Goal: Task Accomplishment & Management: Manage account settings

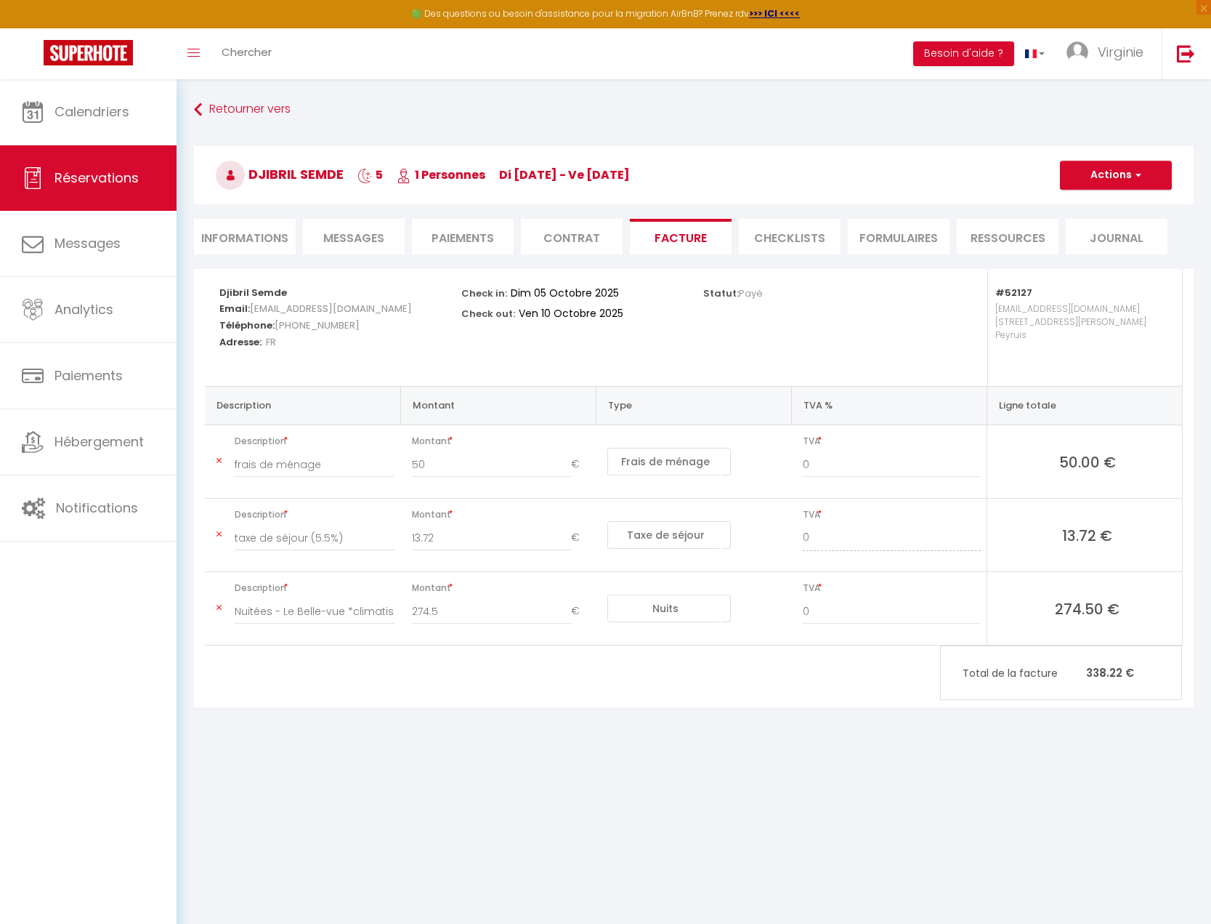
select select "cleaning"
select select "taxes"
click at [107, 106] on span "Calendriers" at bounding box center [91, 111] width 75 height 18
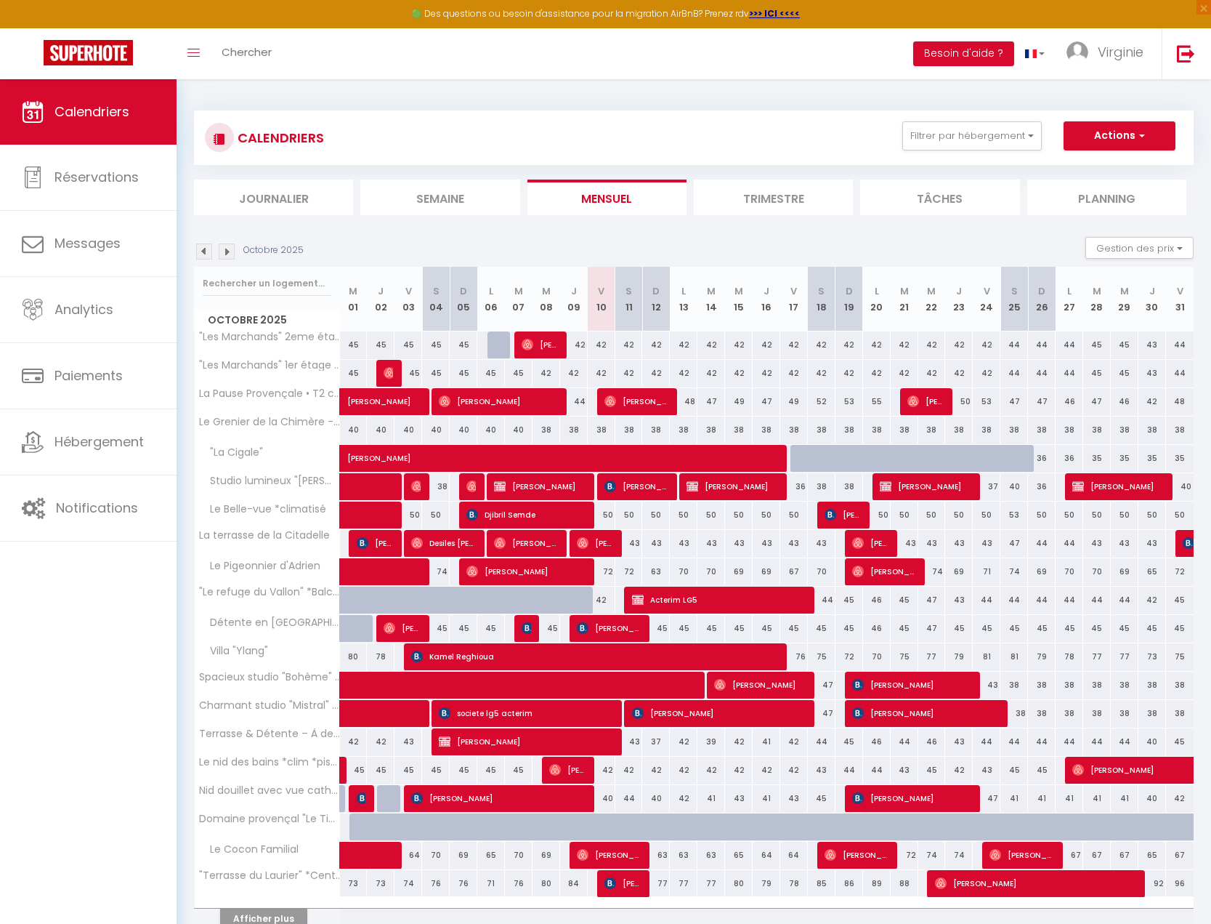
click at [1074, 190] on li "Planning" at bounding box center [1106, 197] width 159 height 36
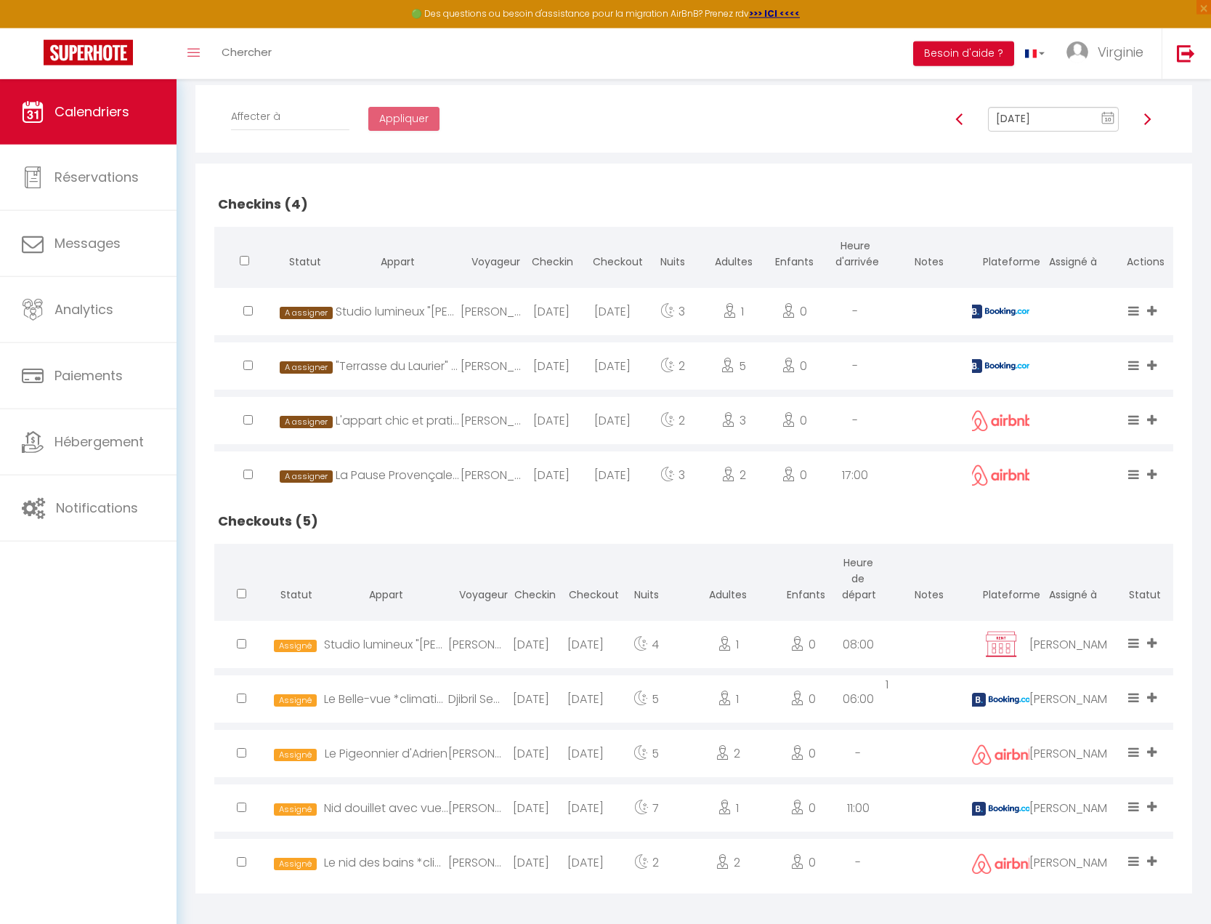
scroll to position [258, 0]
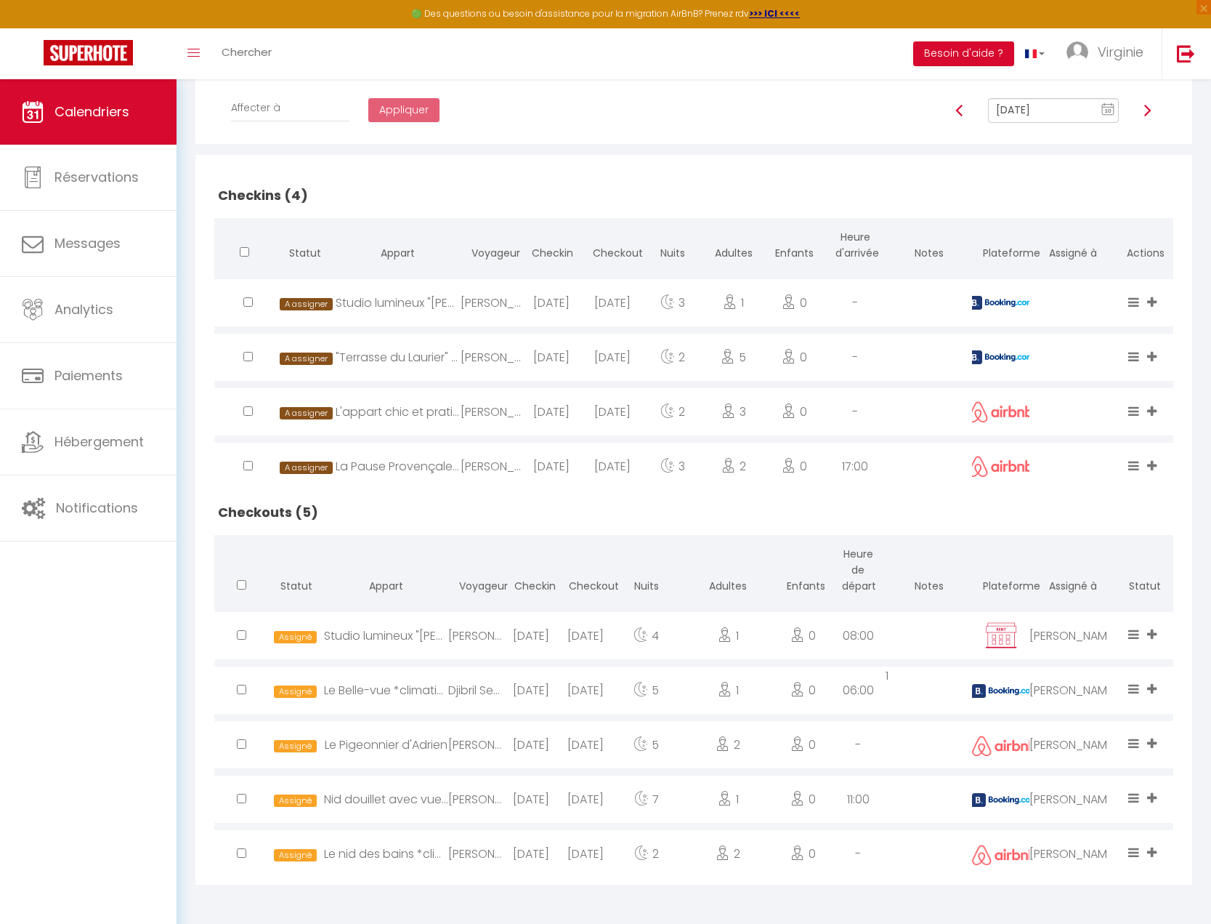
click at [385, 357] on div ""Terrasse du Laurier" *Centre-ville *[GEOGRAPHIC_DATA]" at bounding box center [398, 357] width 125 height 47
select select "0"
select select "1"
select select
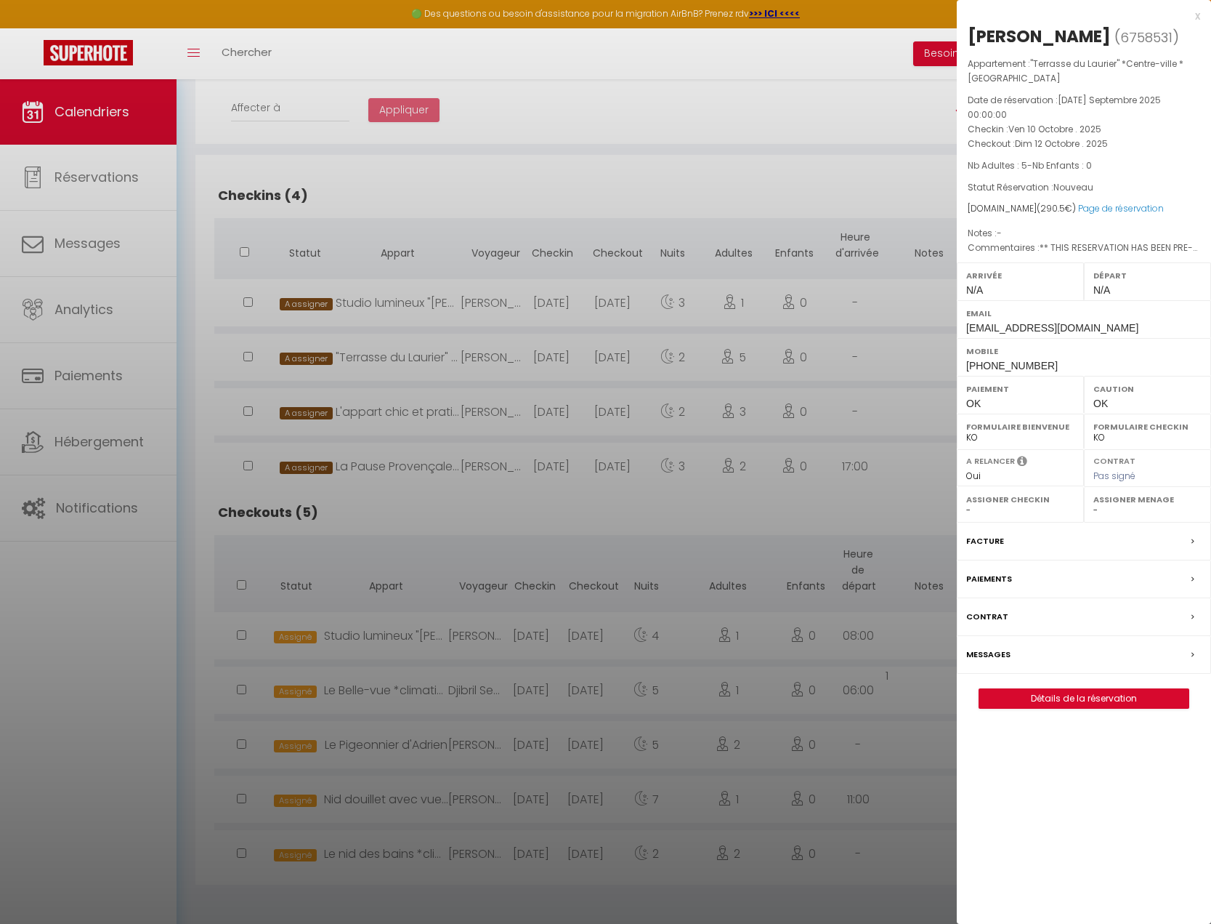
select select "48632"
click at [385, 357] on div at bounding box center [605, 462] width 1211 height 924
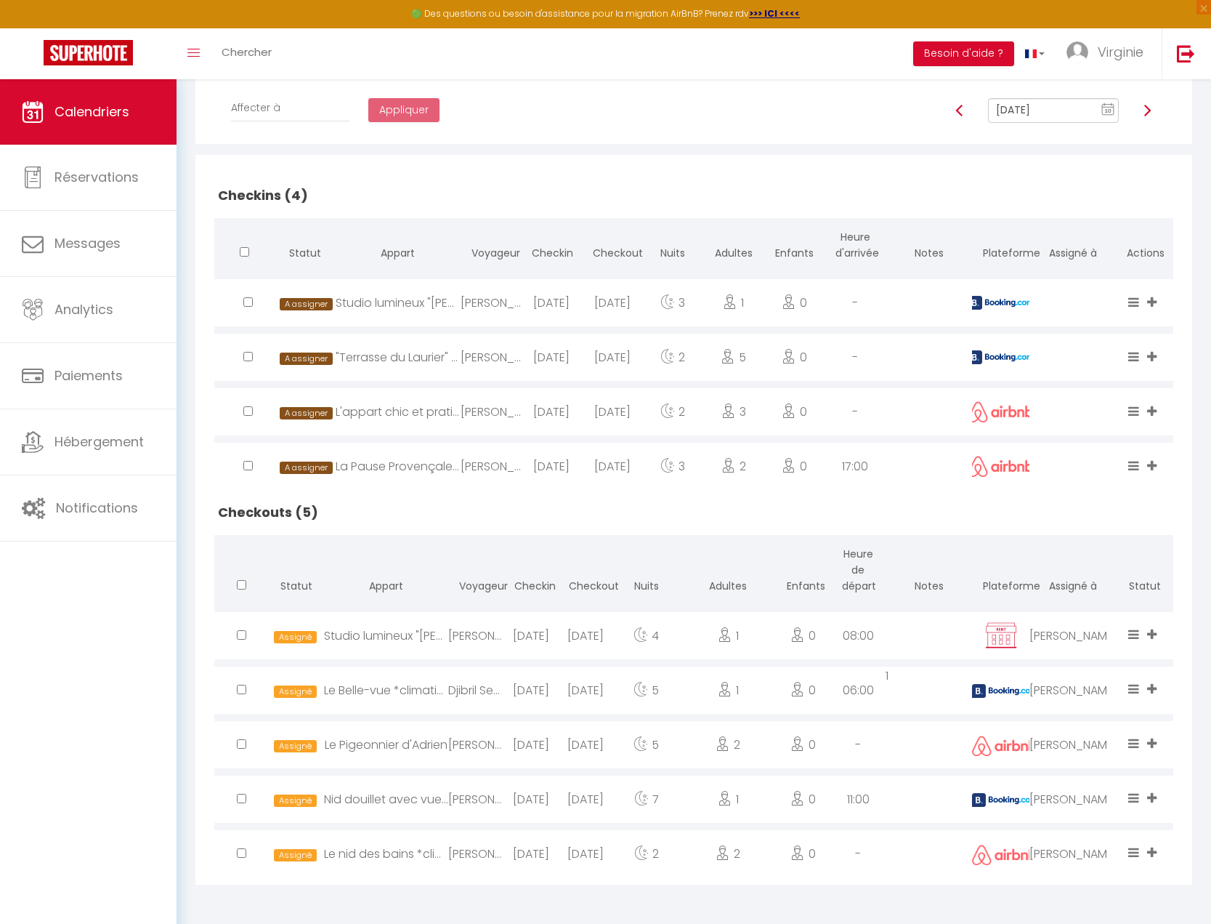
click at [1147, 113] on img at bounding box center [1148, 111] width 12 height 12
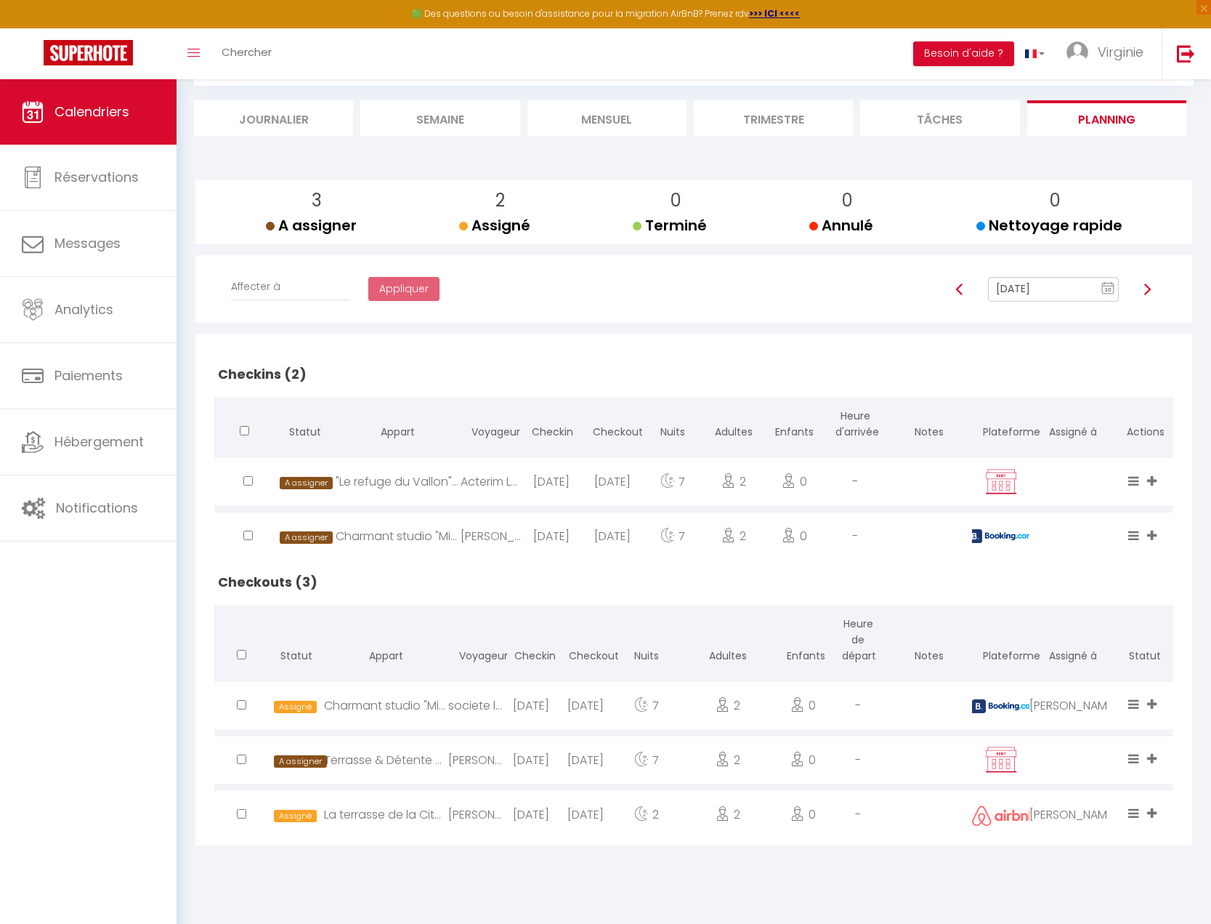
scroll to position [79, 0]
click at [1147, 293] on img at bounding box center [1148, 289] width 12 height 12
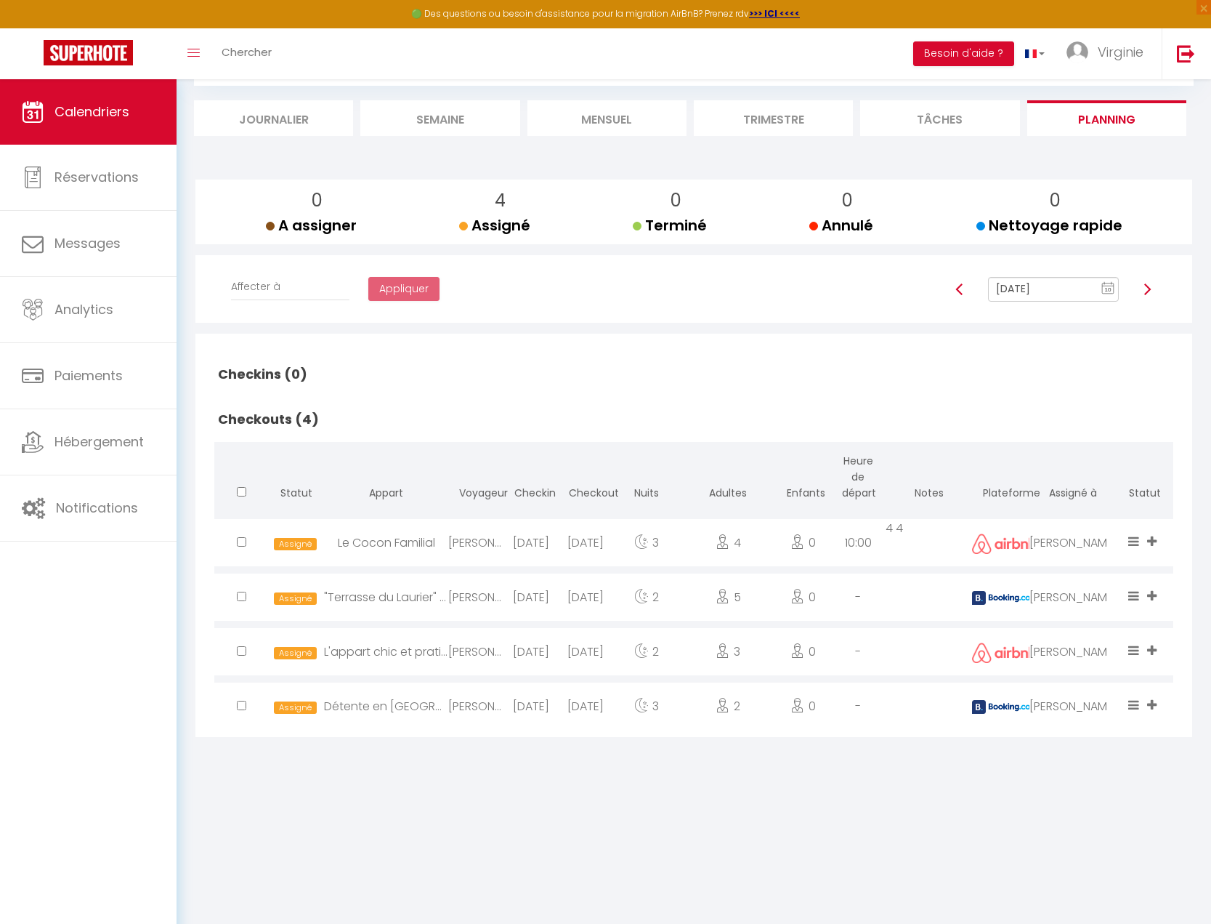
click at [1148, 291] on img at bounding box center [1148, 289] width 12 height 12
type input "[DATE]"
checkbox input "false"
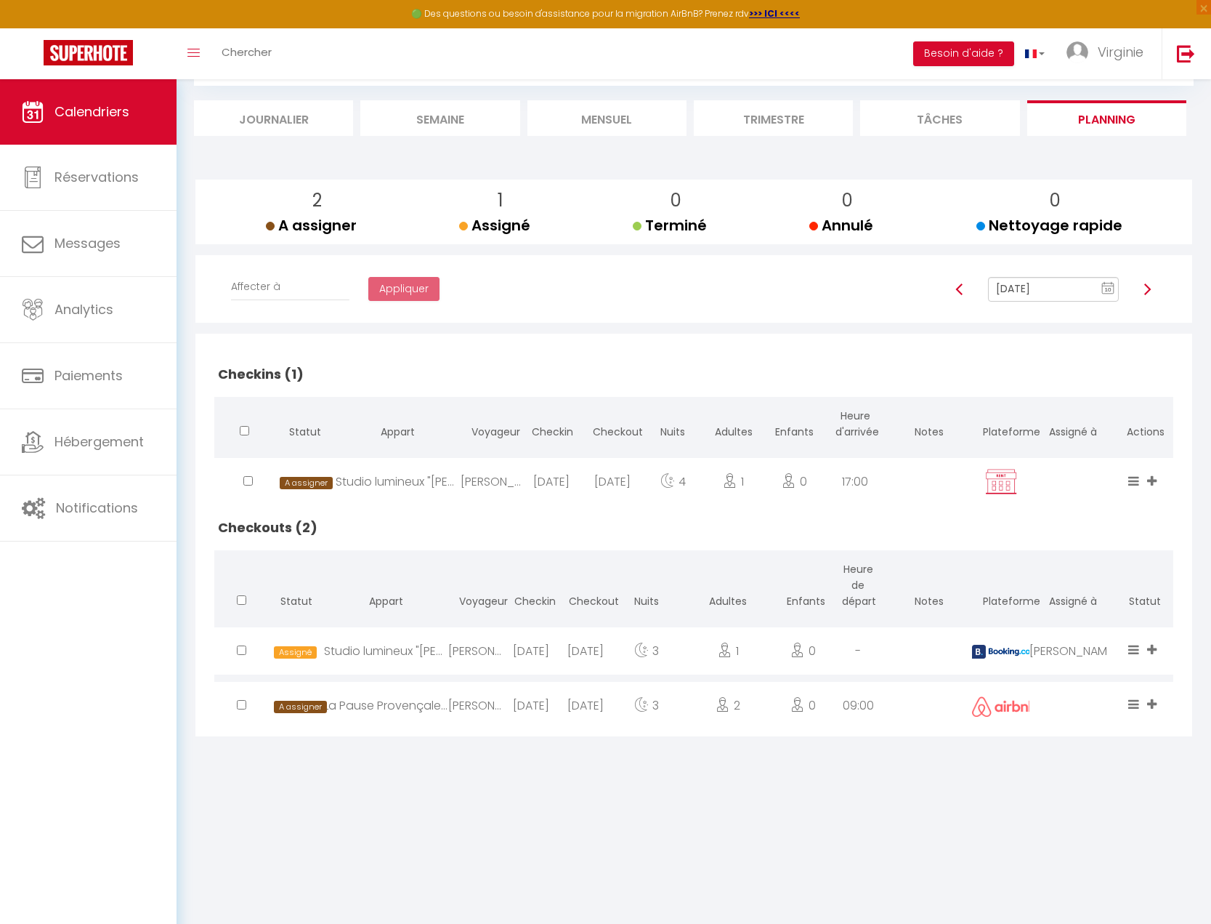
click at [1152, 703] on icon at bounding box center [1151, 704] width 9 height 12
click at [1082, 594] on li "[PERSON_NAME]" at bounding box center [1097, 592] width 129 height 28
click at [1150, 286] on img at bounding box center [1148, 289] width 12 height 12
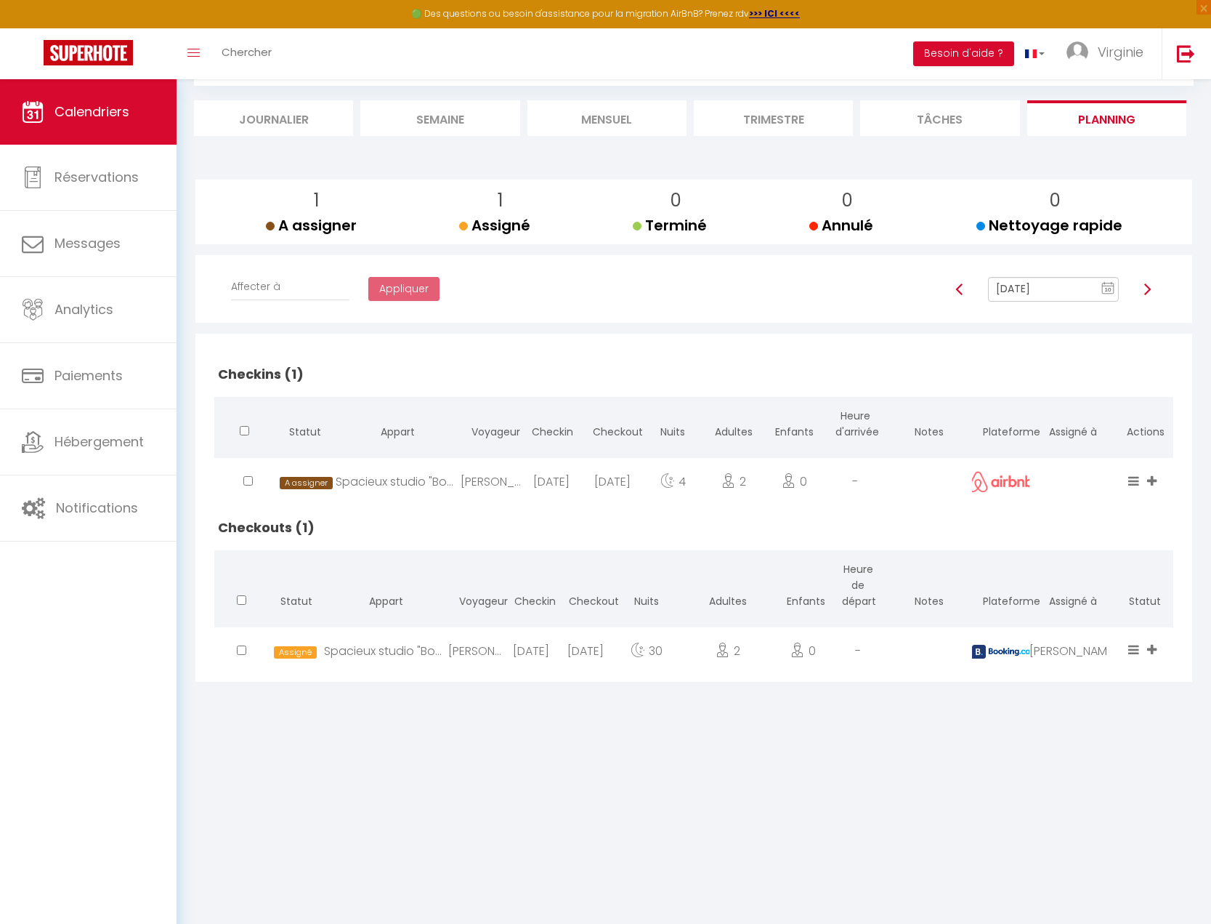
click at [1149, 287] on img at bounding box center [1148, 289] width 12 height 12
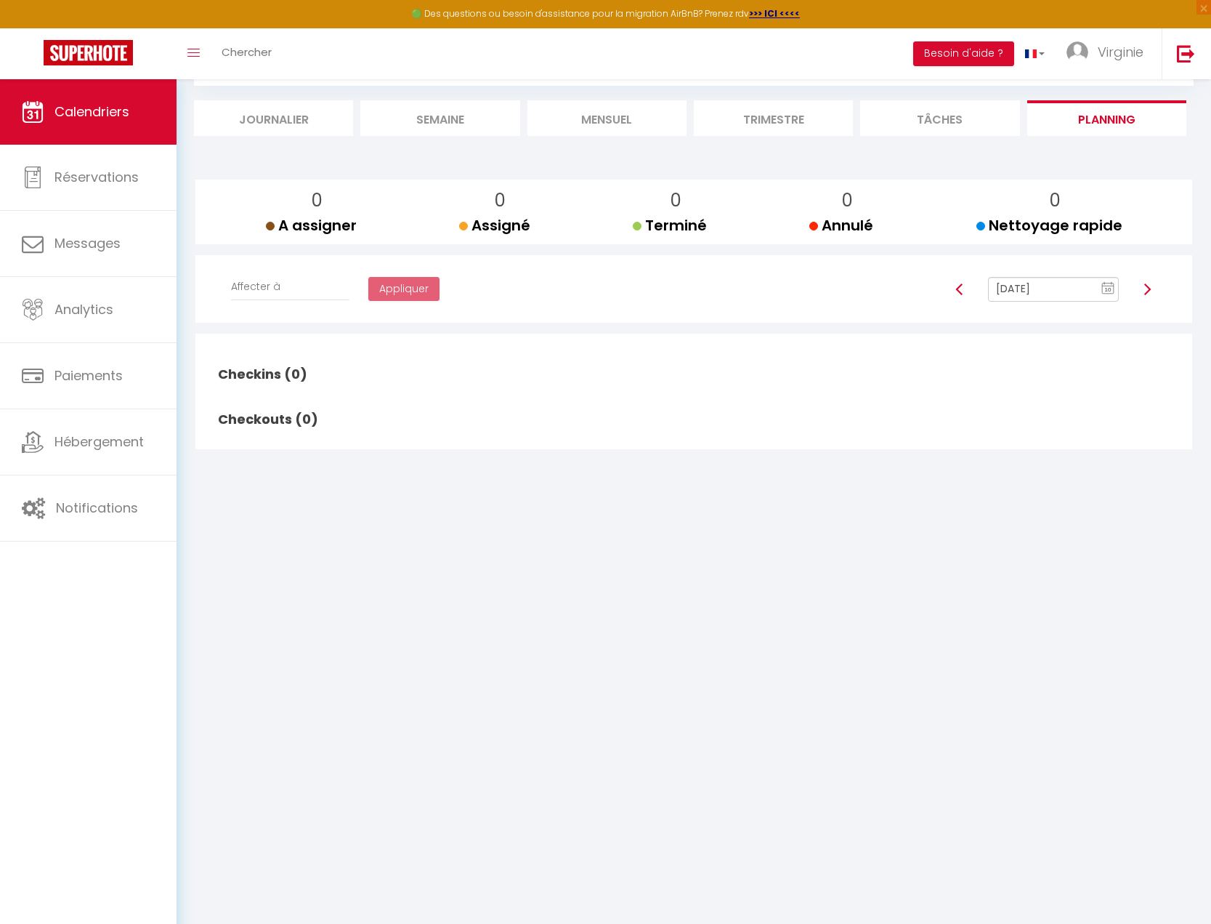
click at [1149, 287] on img at bounding box center [1148, 289] width 12 height 12
type input "[DATE]"
checkbox input "false"
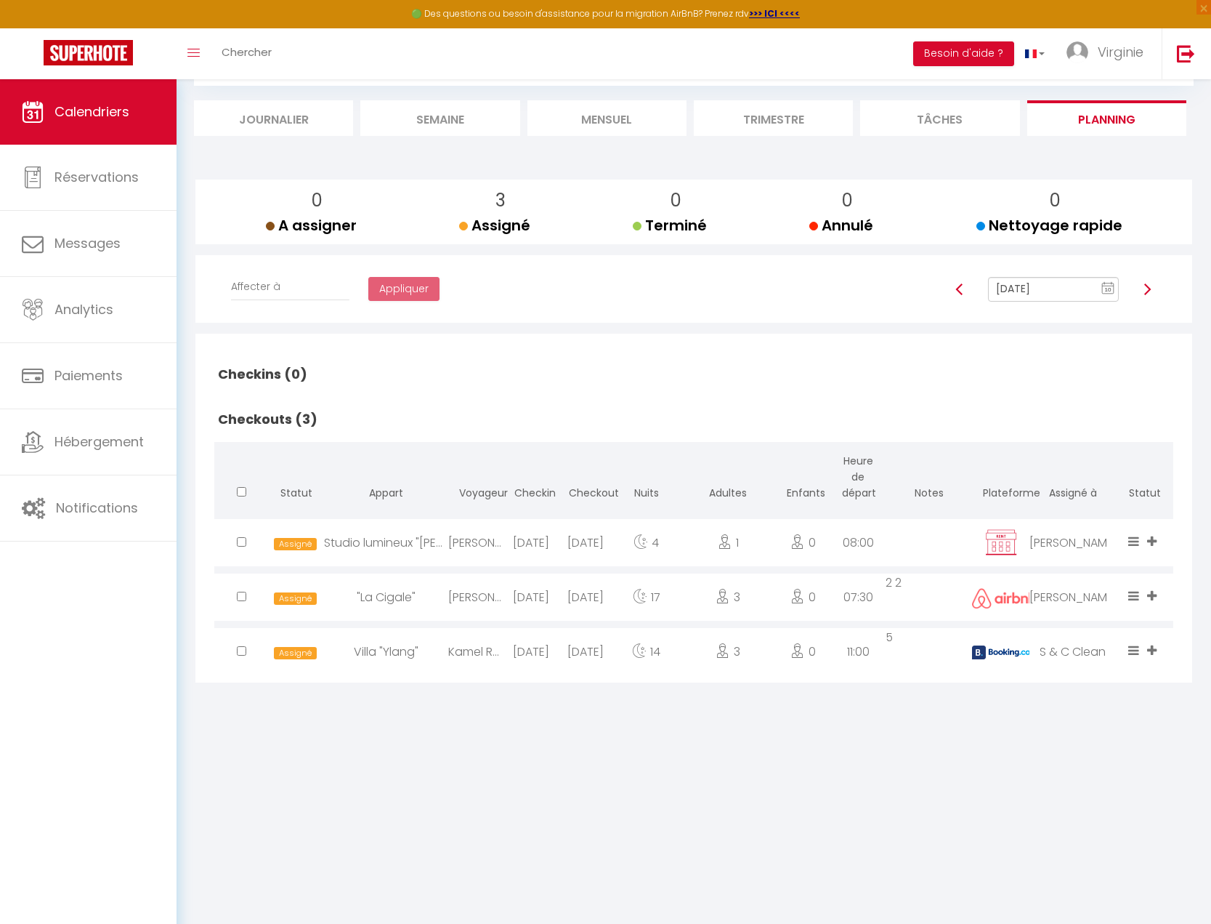
click at [1149, 287] on img at bounding box center [1148, 289] width 12 height 12
type input "[DATE]"
checkbox input "false"
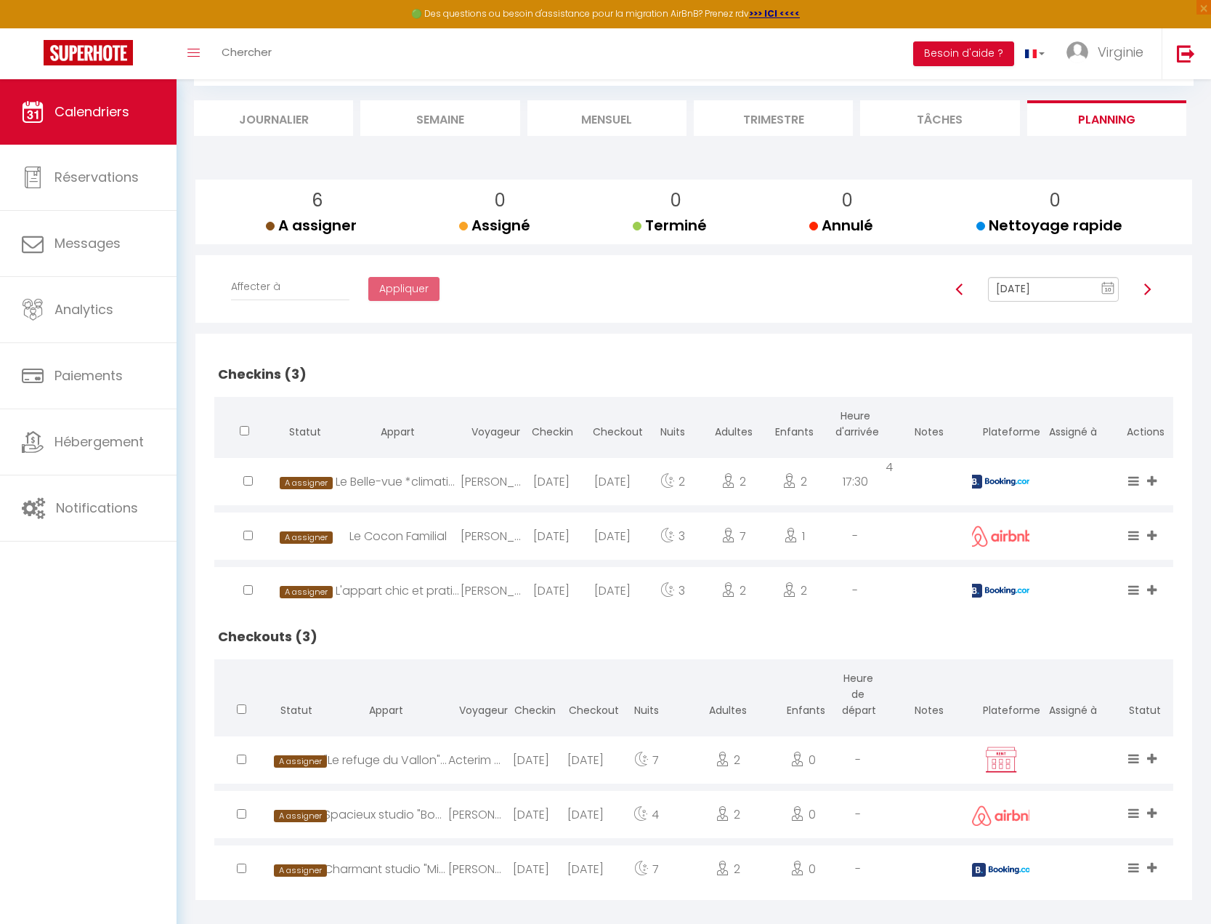
scroll to position [94, 0]
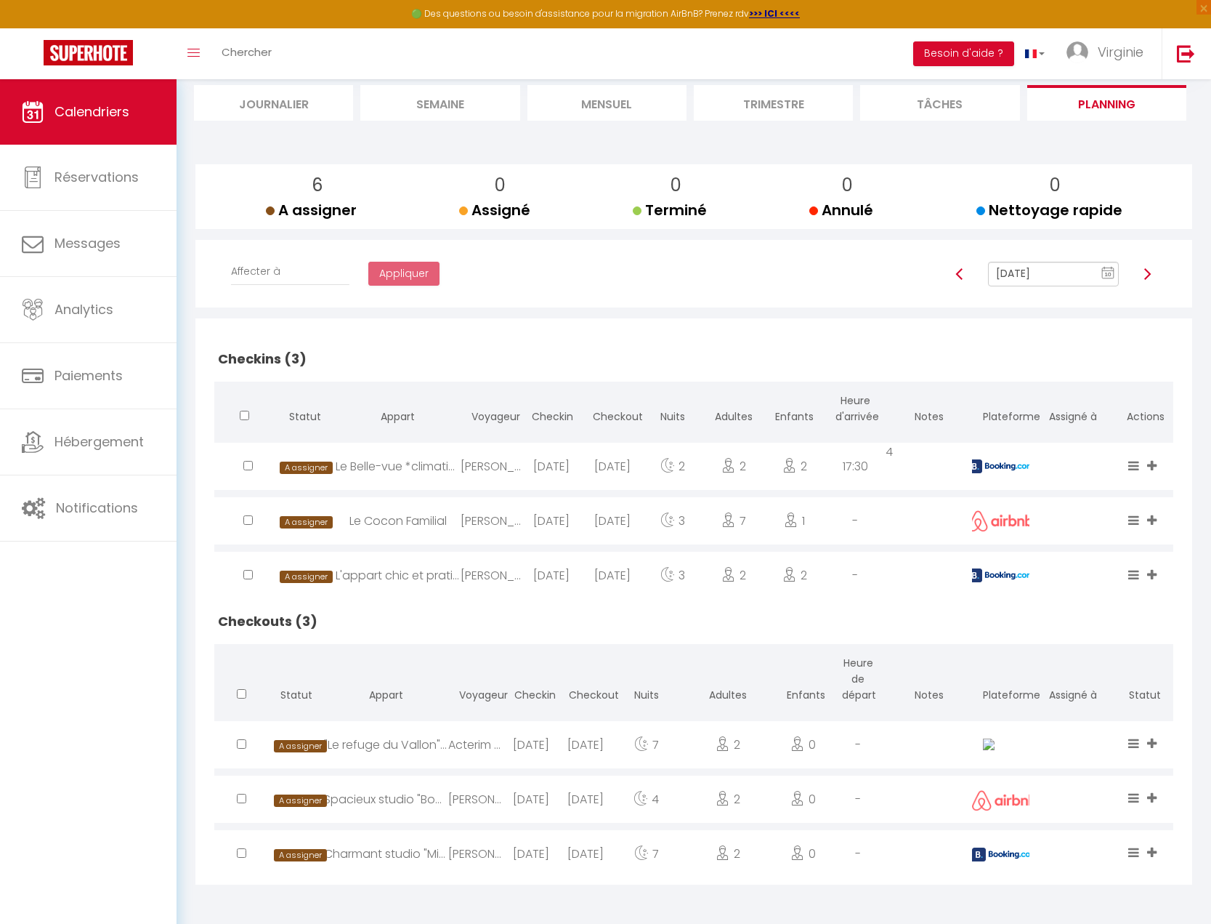
click at [1148, 273] on img at bounding box center [1148, 274] width 12 height 12
type input "[DATE]"
checkbox input "true"
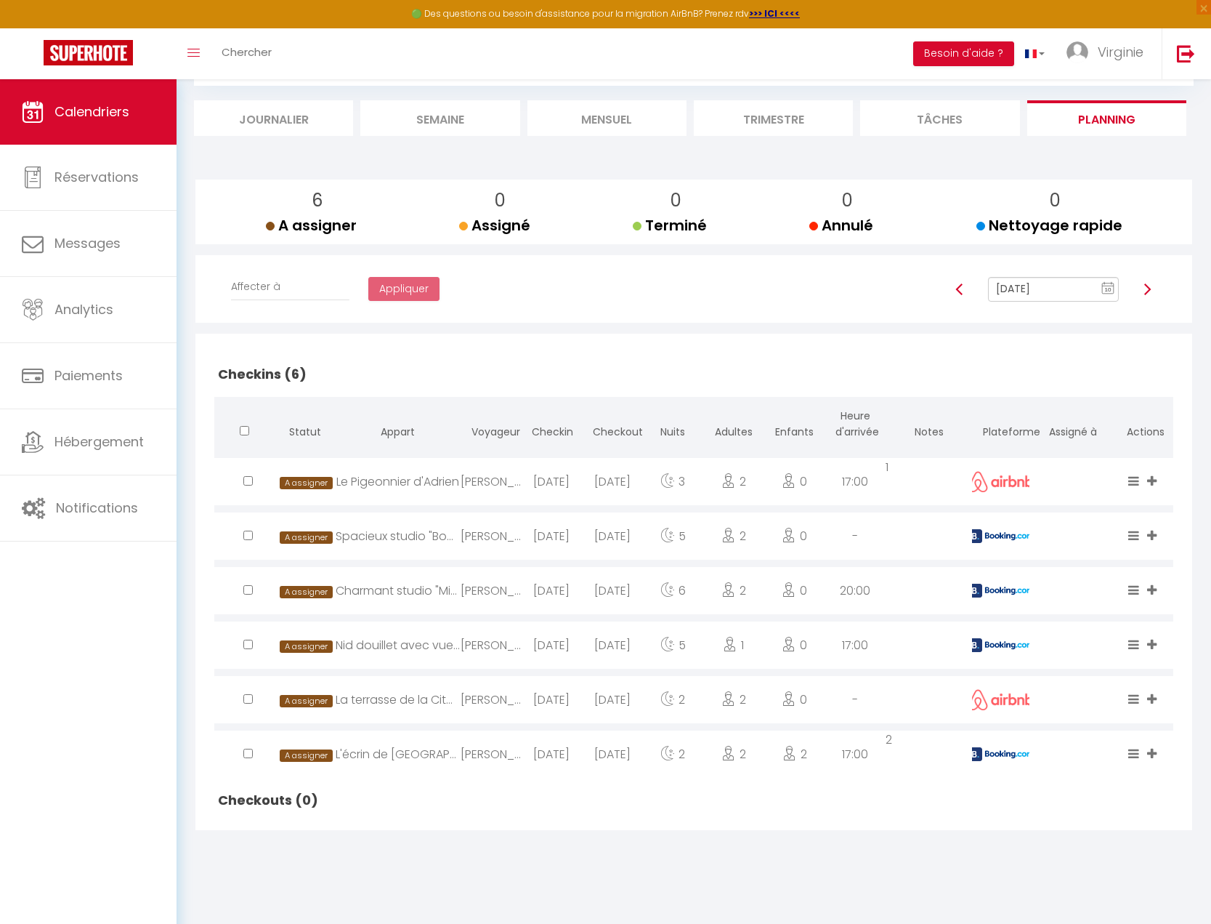
click at [1147, 294] on img at bounding box center [1148, 289] width 12 height 12
type input "[DATE]"
checkbox input "false"
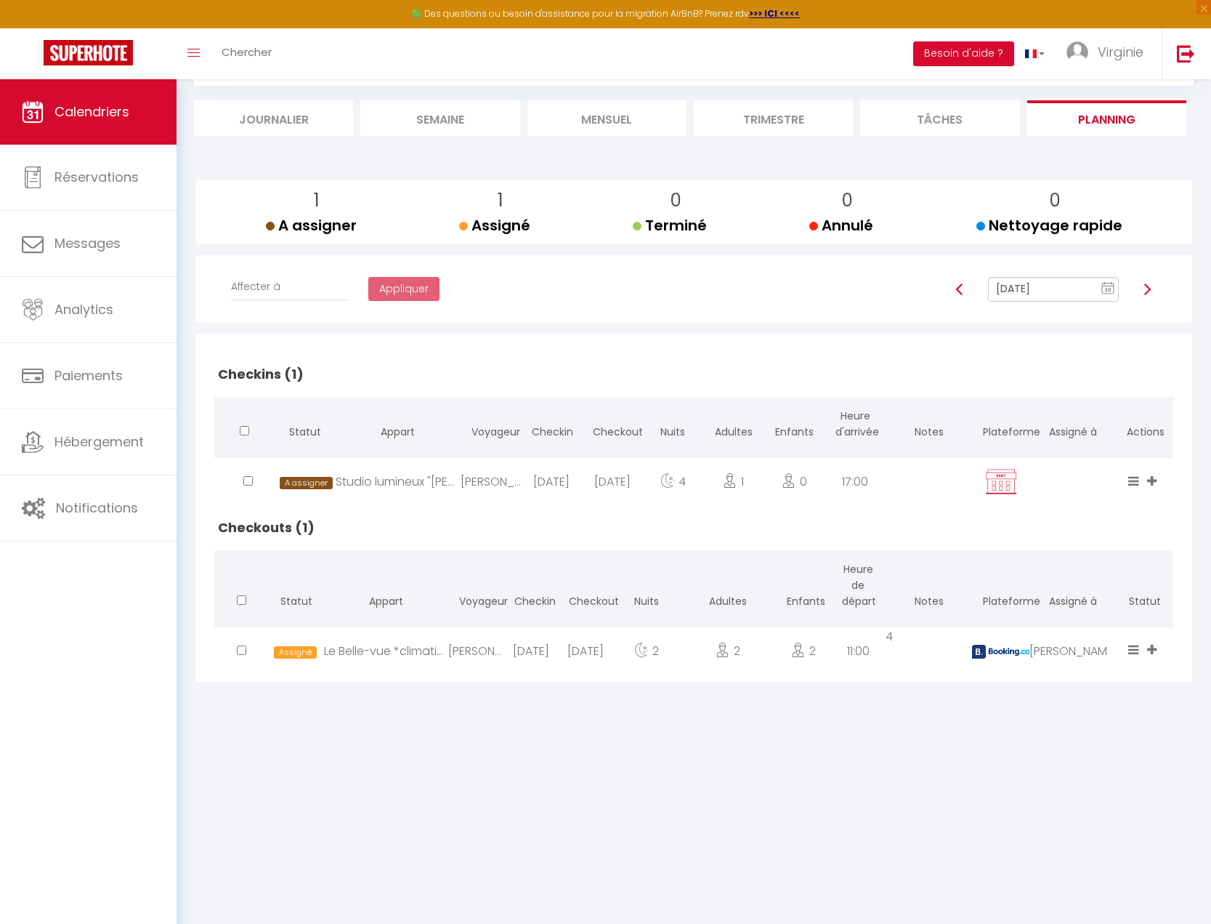
click at [1147, 291] on img at bounding box center [1148, 289] width 12 height 12
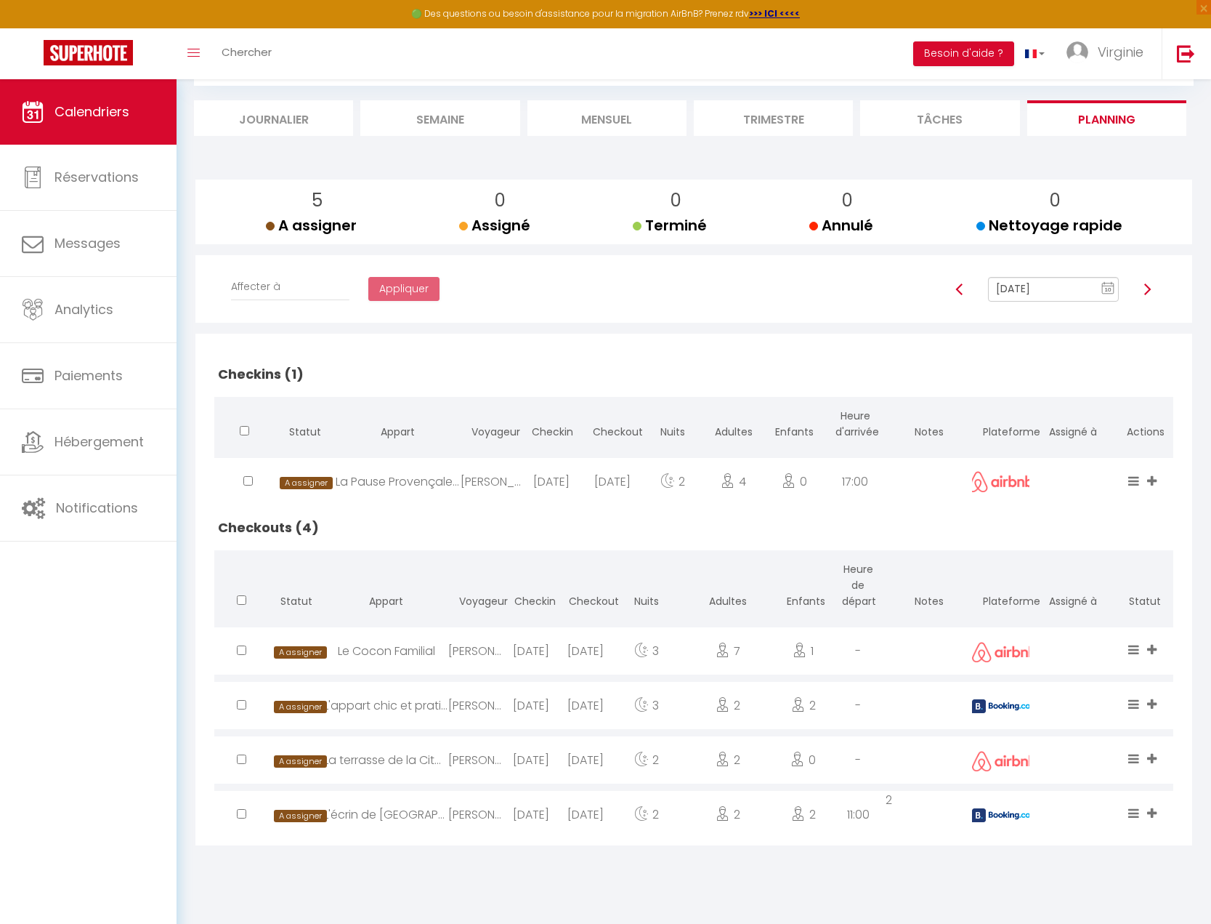
click at [1156, 759] on icon at bounding box center [1151, 758] width 9 height 12
click at [1077, 674] on li "[PERSON_NAME]" at bounding box center [1097, 674] width 129 height 28
click at [1152, 812] on icon at bounding box center [1151, 813] width 9 height 12
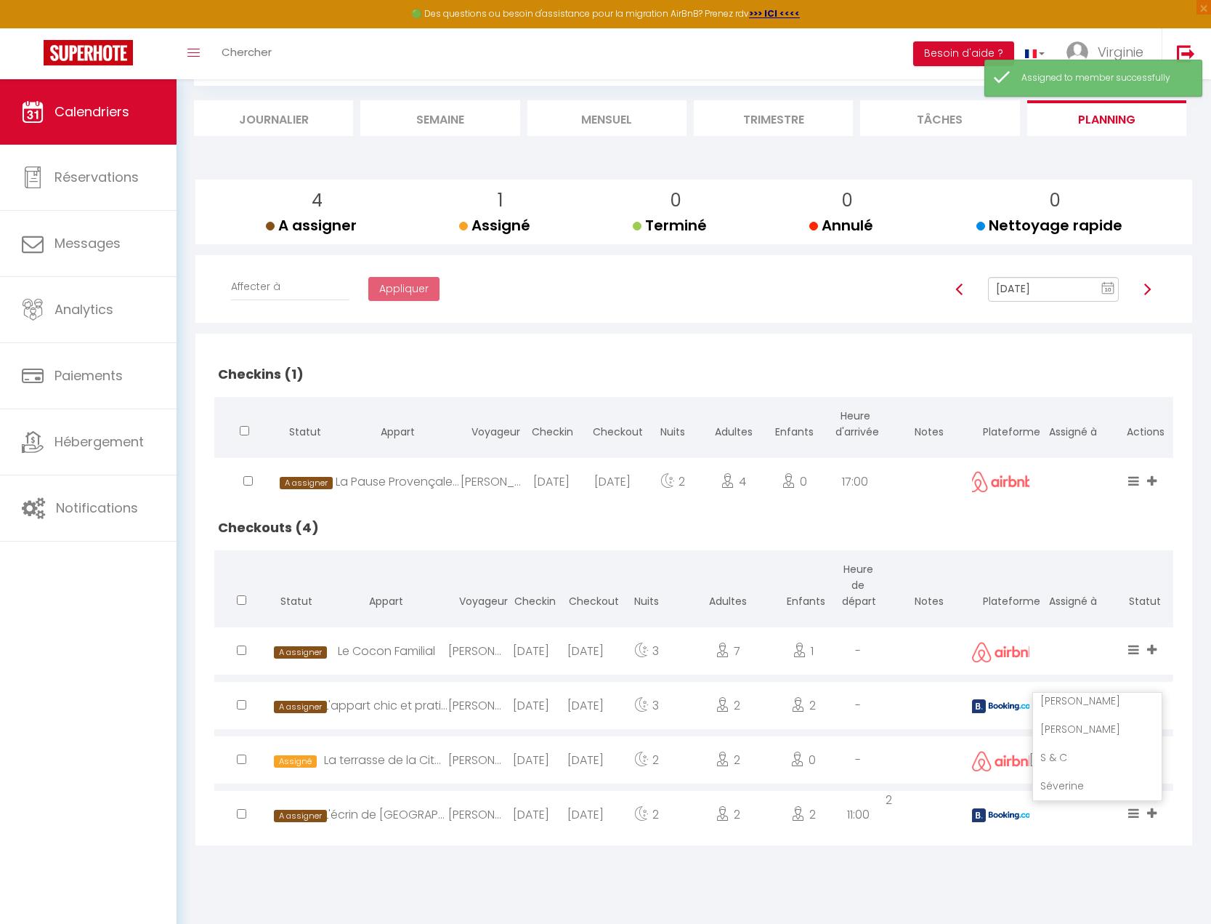
click at [1072, 730] on li "[PERSON_NAME]" at bounding box center [1097, 729] width 129 height 28
click at [1148, 289] on img at bounding box center [1148, 289] width 12 height 12
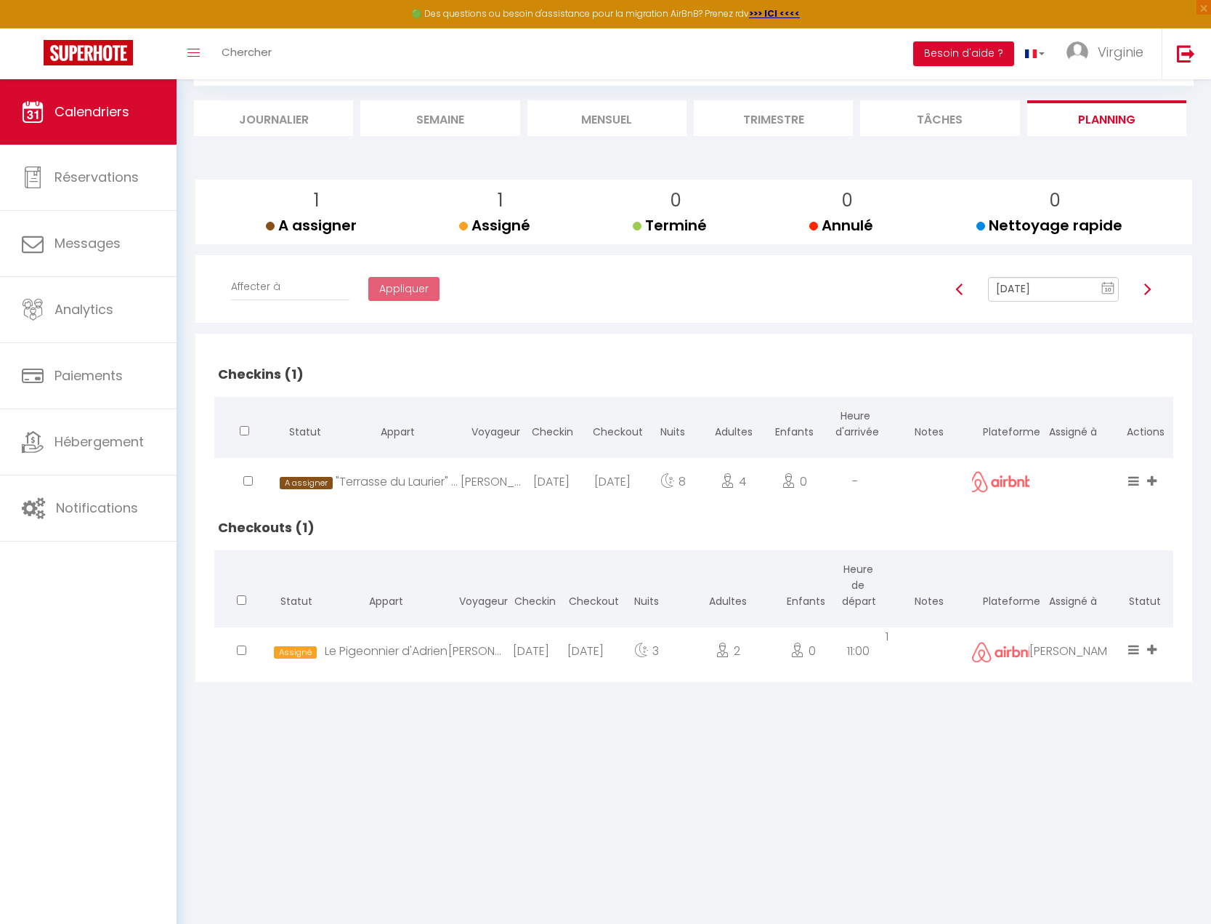
click at [1147, 289] on img at bounding box center [1148, 289] width 12 height 12
type input "[DATE]"
checkbox input "true"
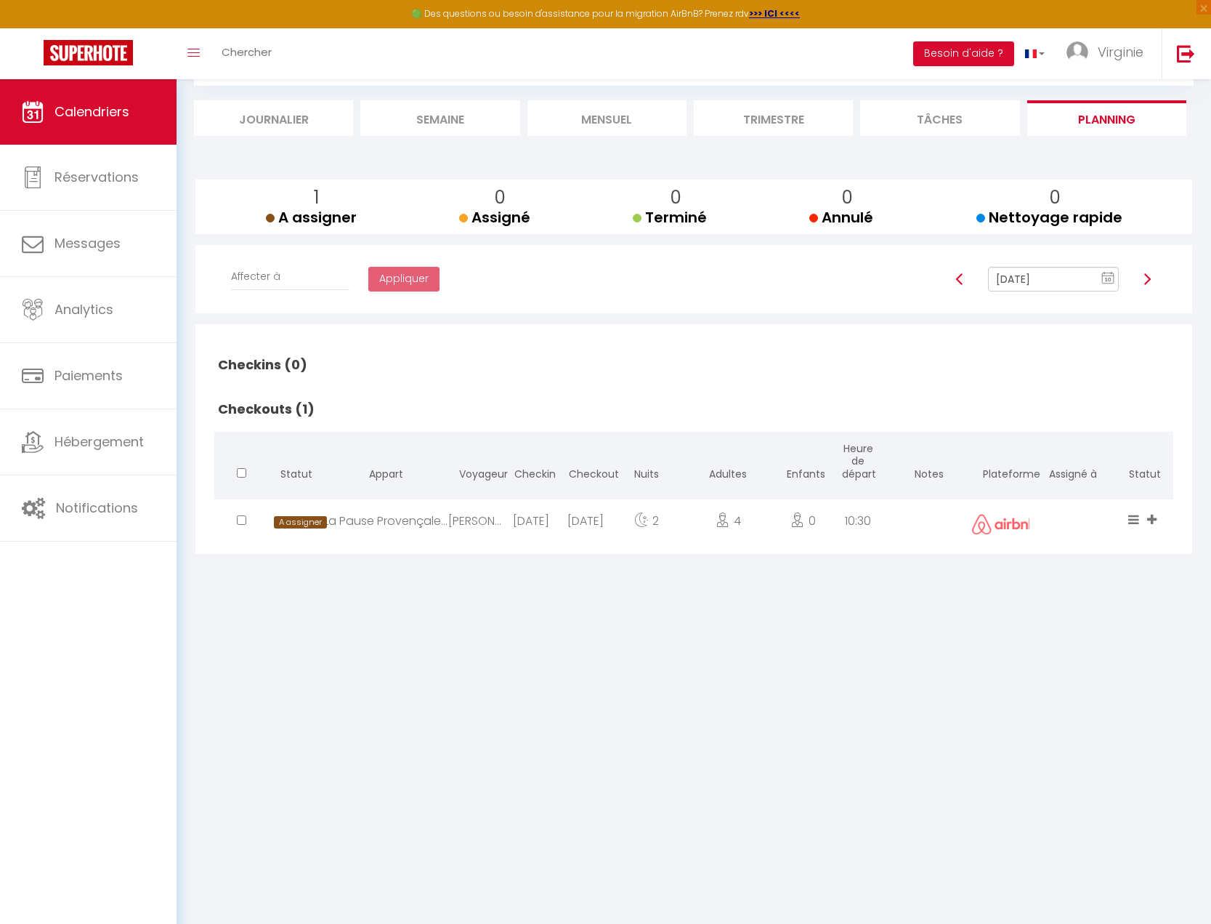
click at [1149, 280] on img at bounding box center [1148, 279] width 12 height 12
type input "[DATE]"
checkbox input "false"
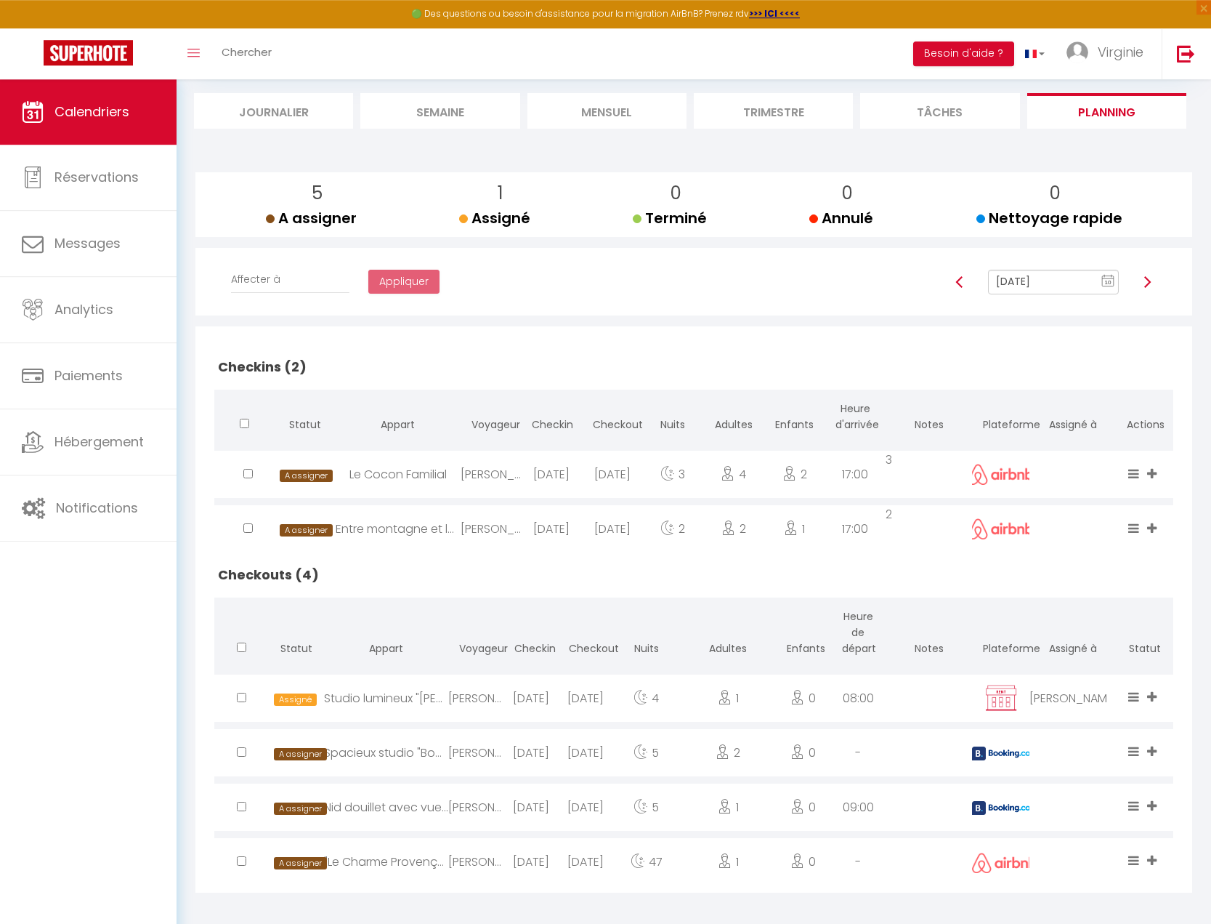
scroll to position [94, 0]
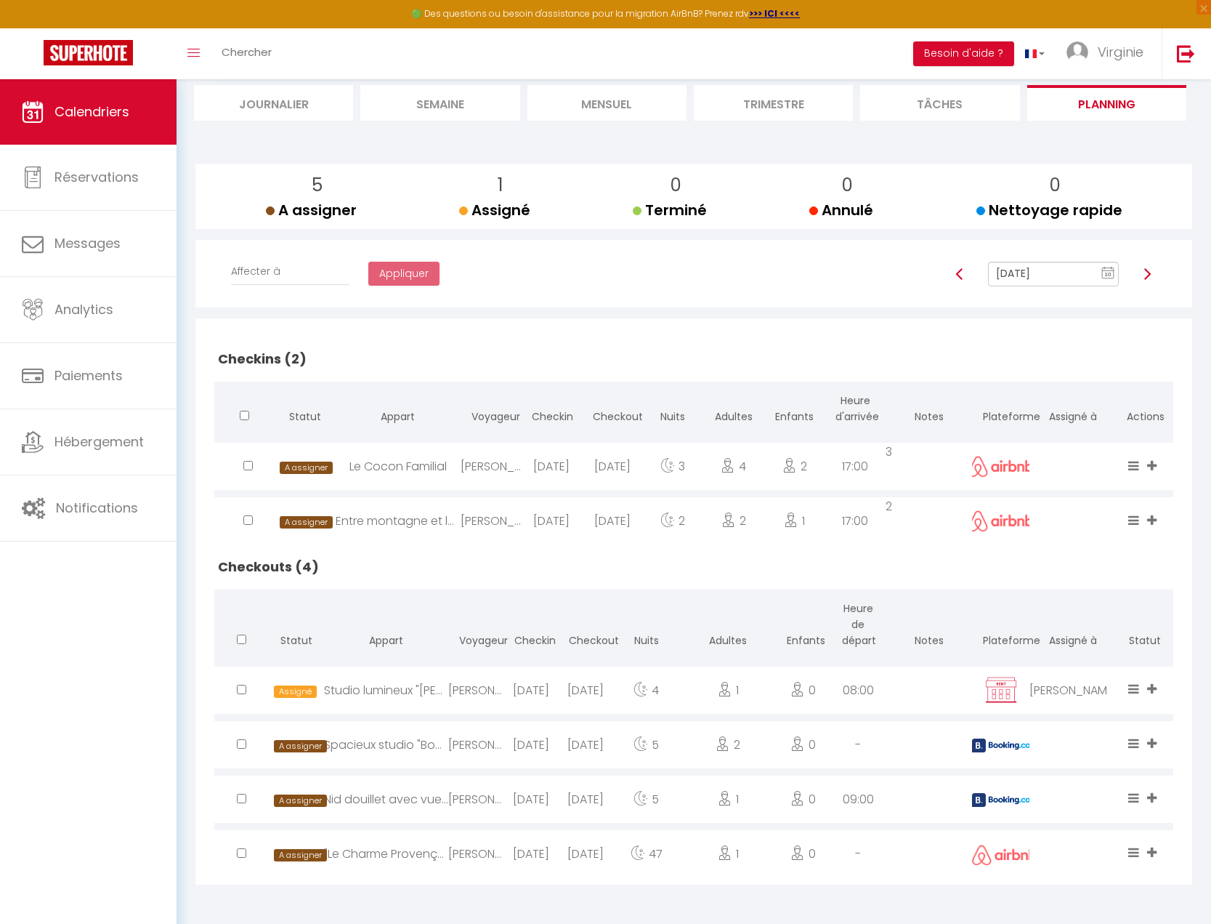
click at [1146, 274] on img at bounding box center [1148, 274] width 12 height 12
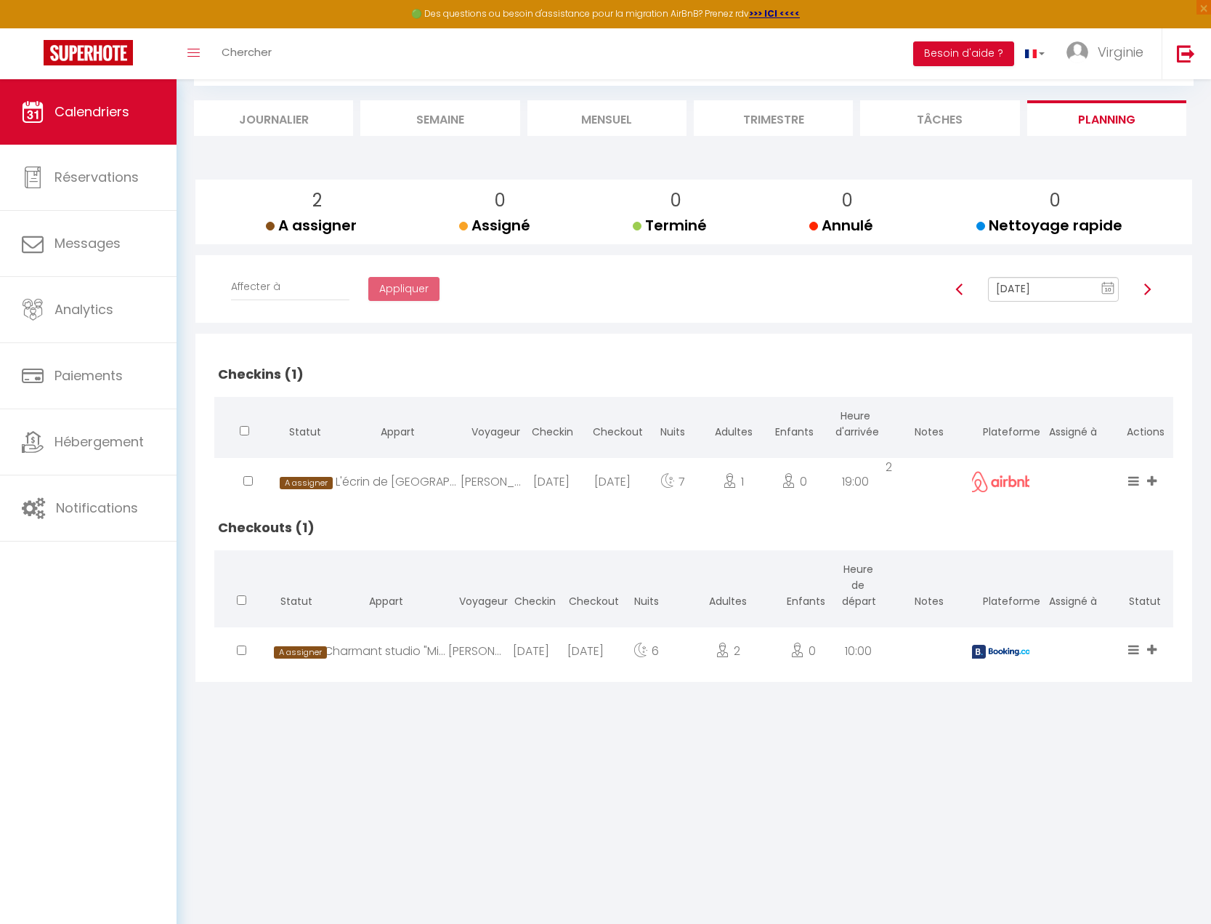
click at [1149, 287] on img at bounding box center [1148, 289] width 12 height 12
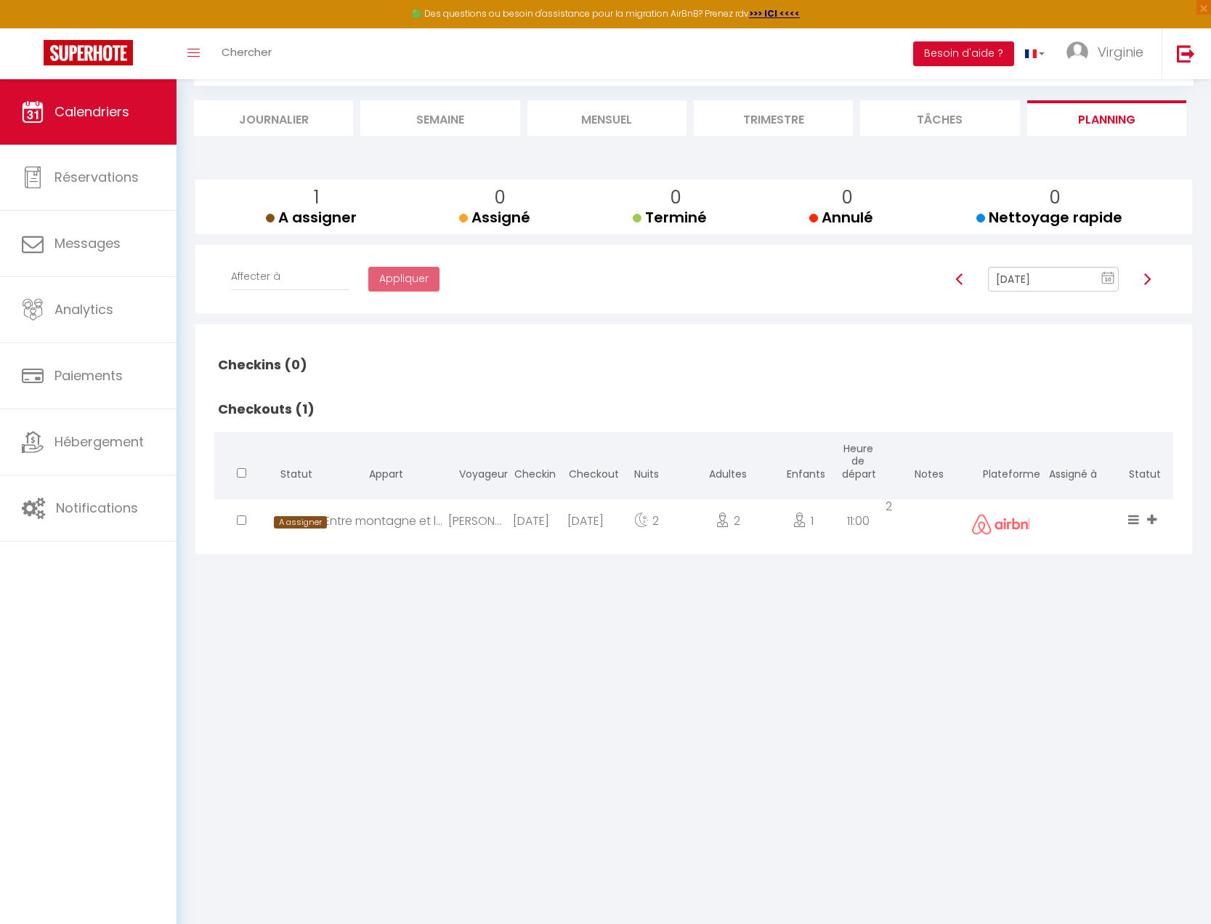
click at [1153, 521] on icon at bounding box center [1151, 519] width 9 height 12
click at [1068, 472] on li "S & C" at bounding box center [1097, 470] width 129 height 25
click at [1147, 275] on img at bounding box center [1148, 279] width 12 height 12
type input "[DATE]"
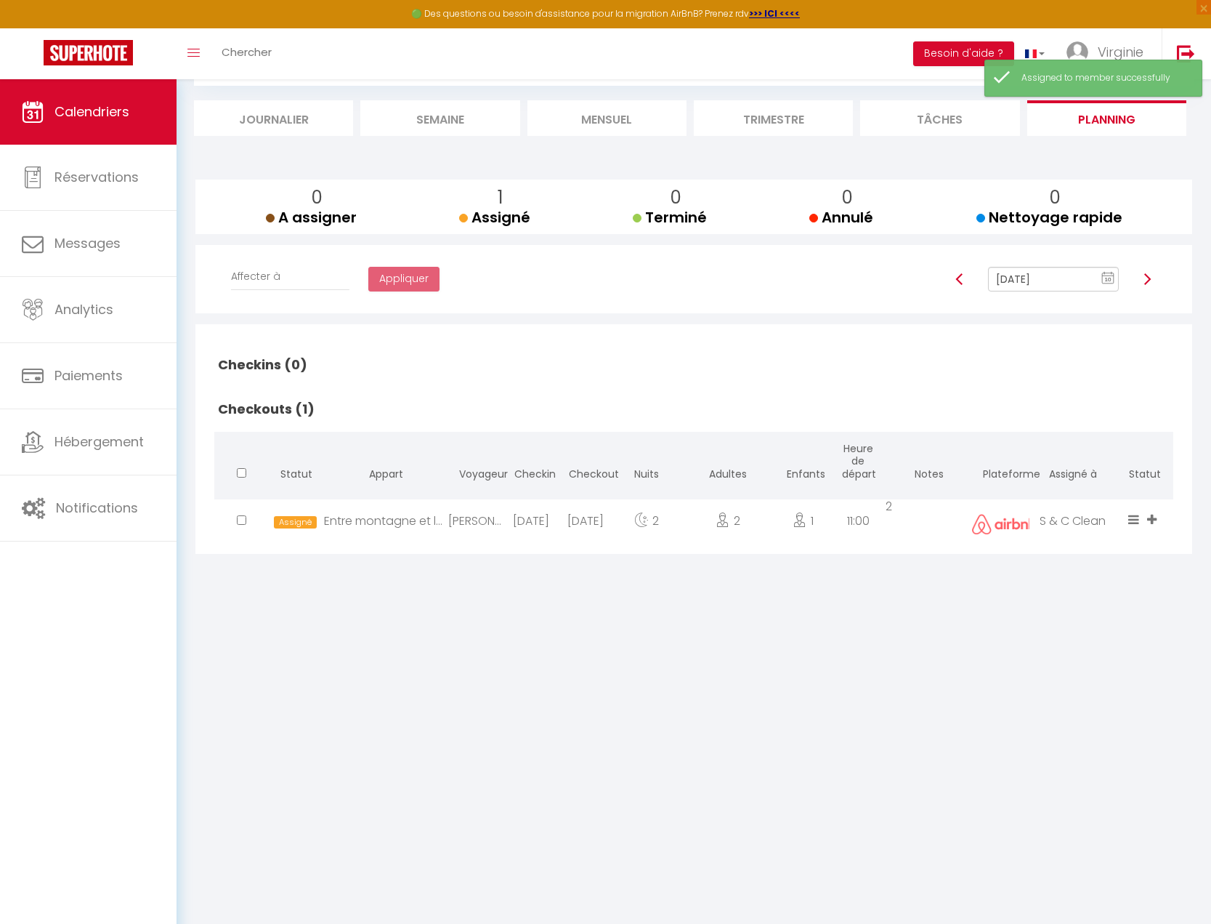
checkbox input "false"
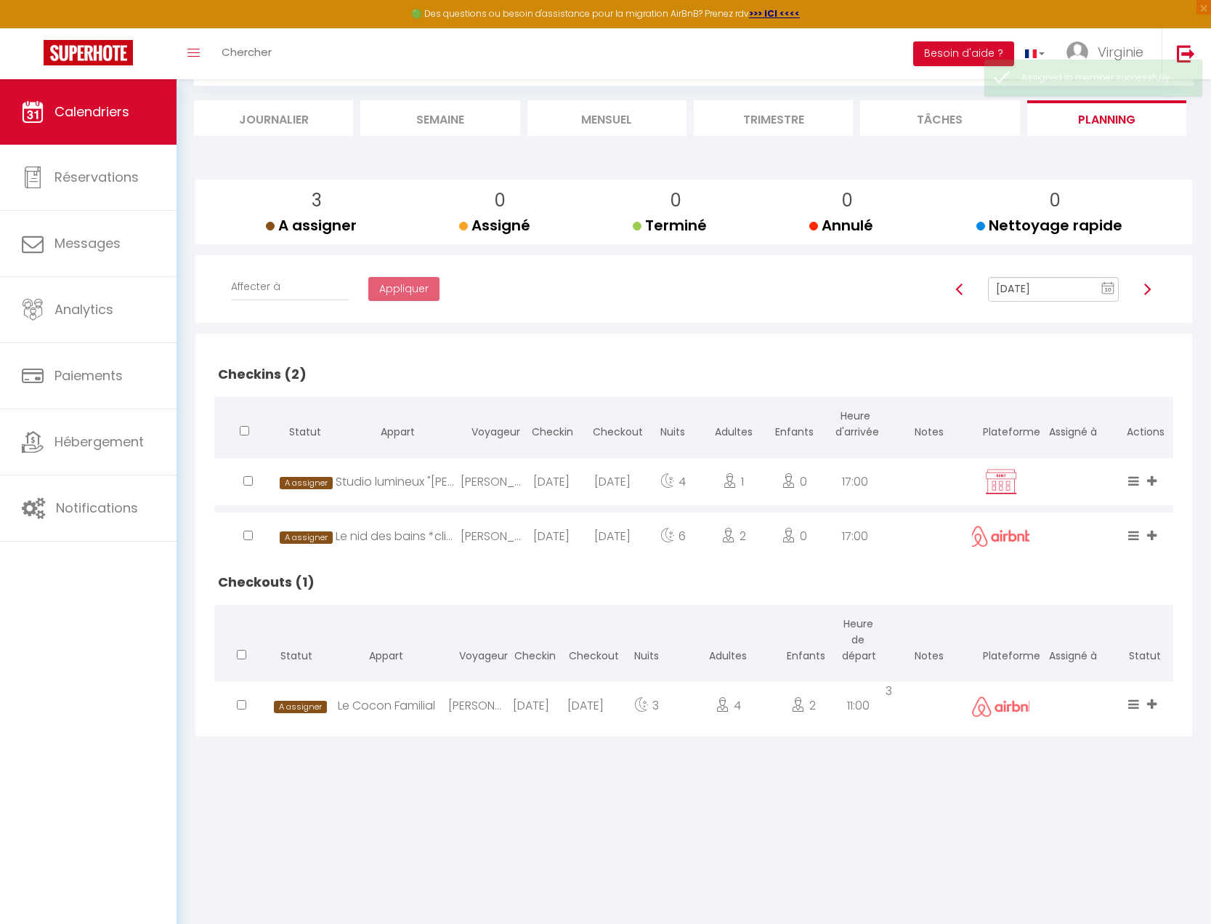
click at [1145, 287] on img at bounding box center [1148, 289] width 12 height 12
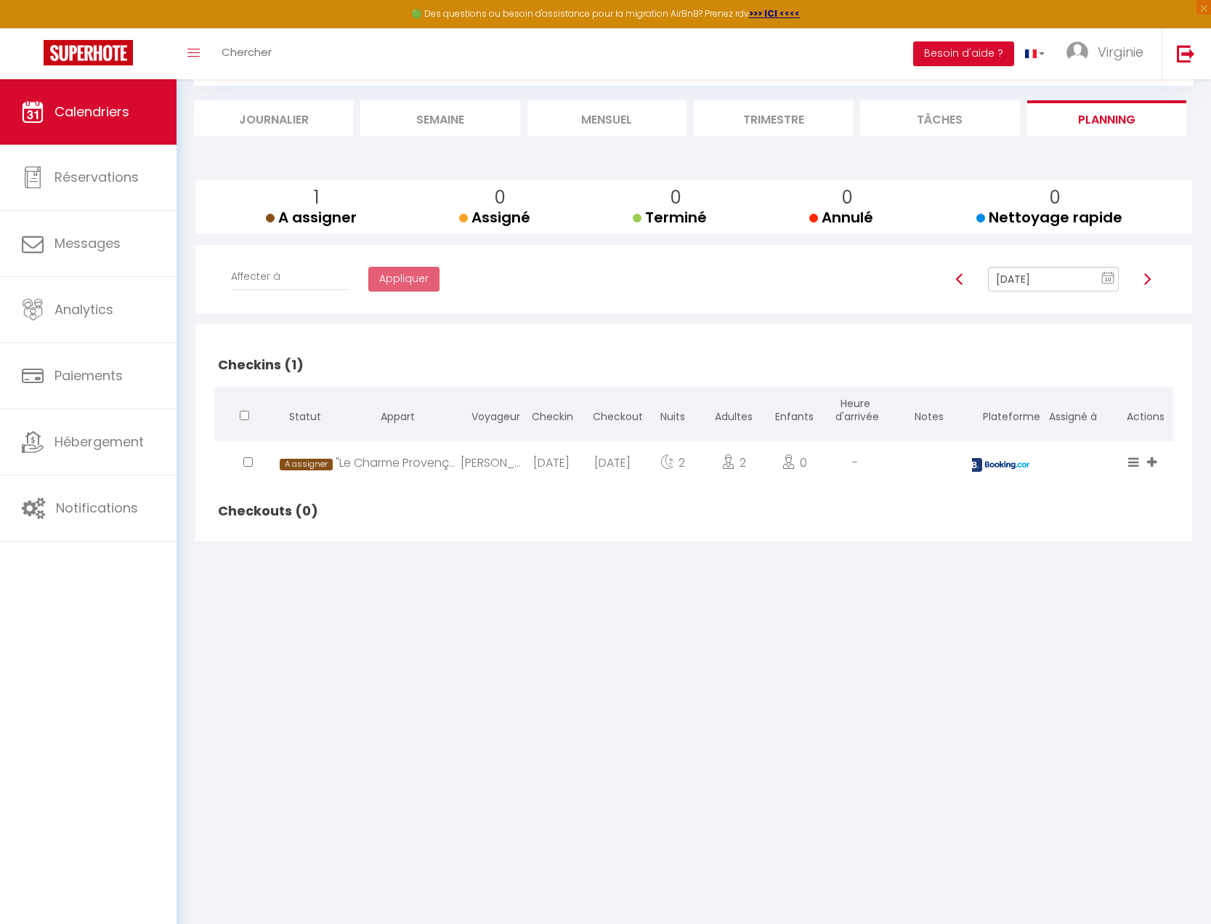
click at [1149, 283] on img at bounding box center [1148, 279] width 12 height 12
type input "[DATE]"
